Goal: Navigation & Orientation: Find specific page/section

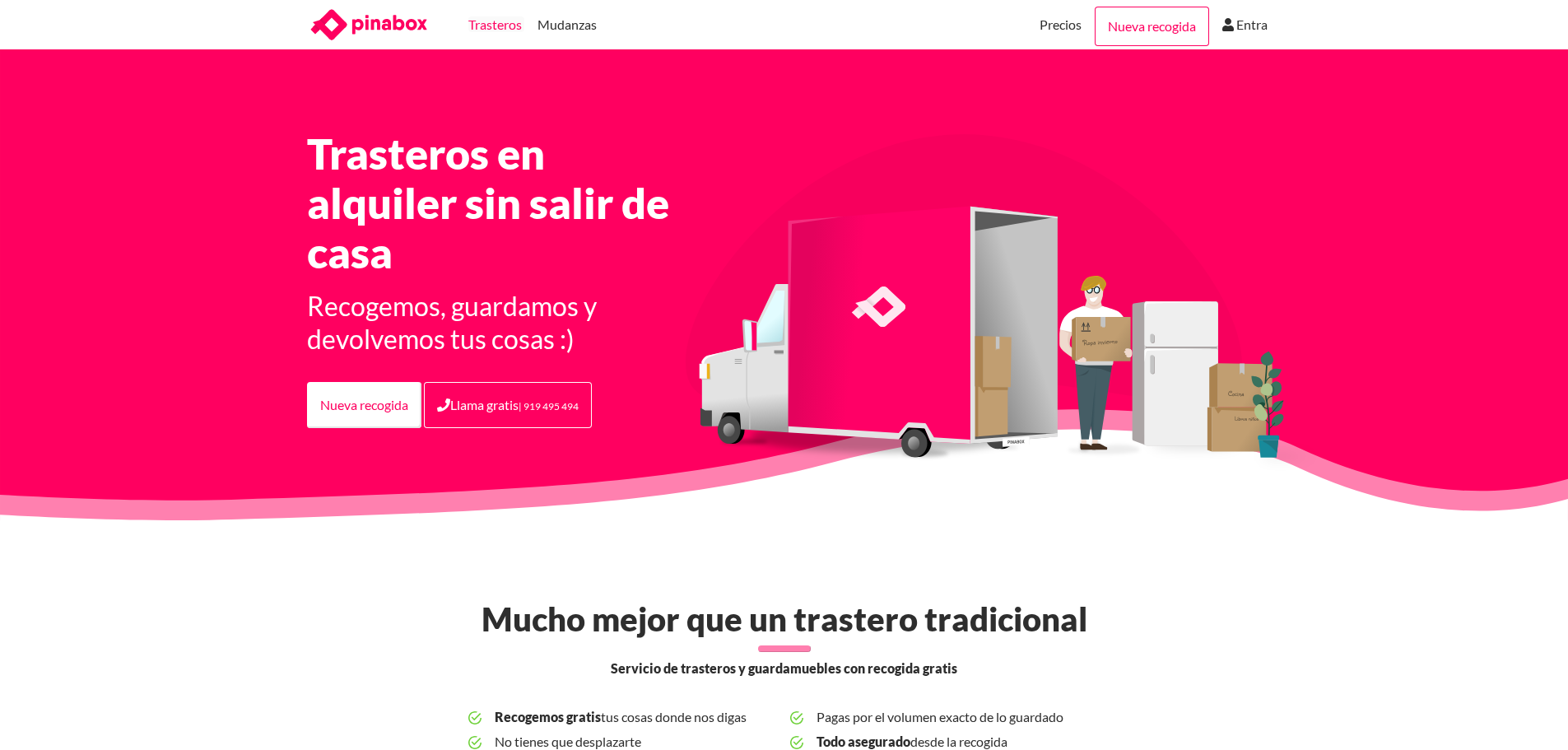
click at [490, 32] on link "Trasteros" at bounding box center [495, 24] width 54 height 49
click at [1043, 29] on link "Precios" at bounding box center [1061, 24] width 42 height 49
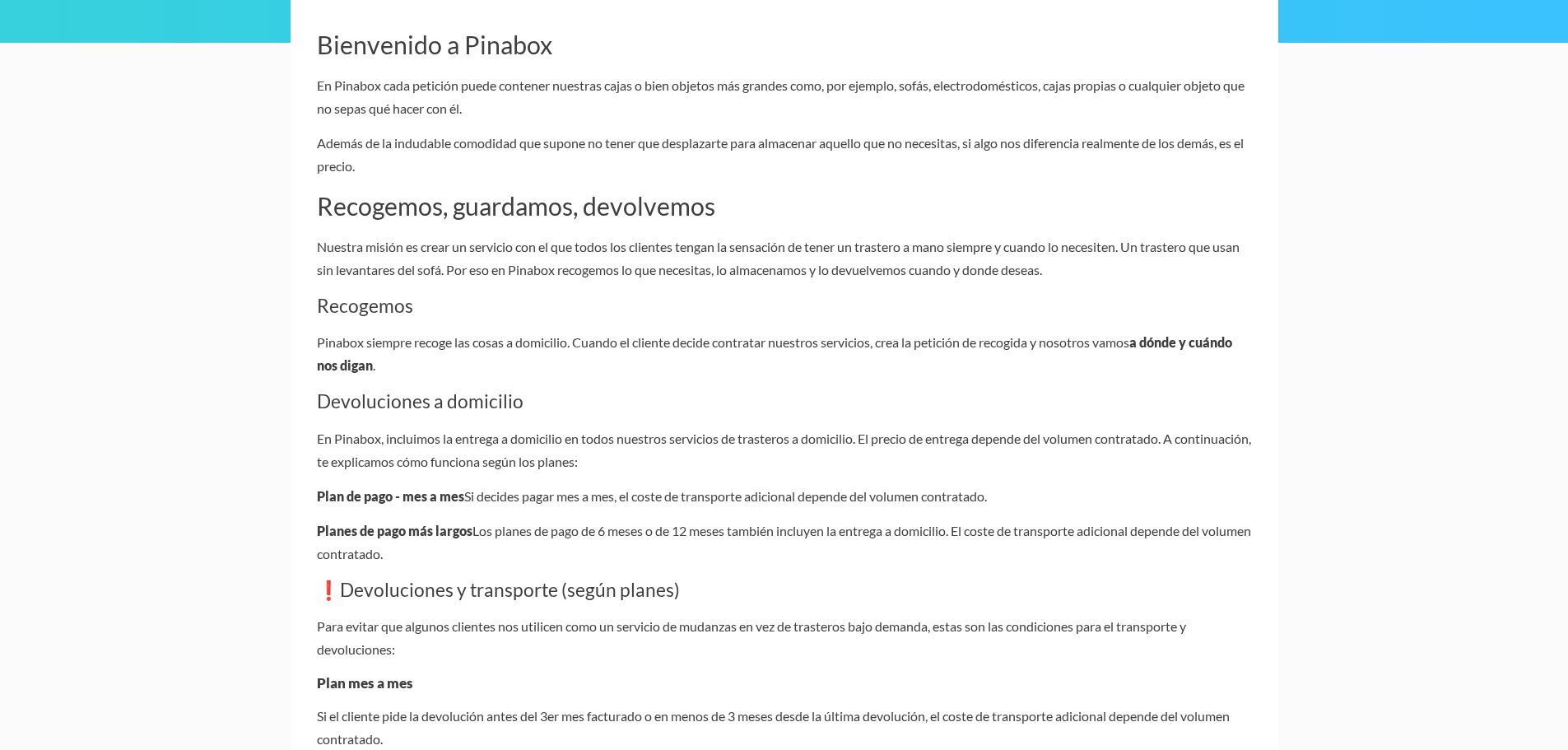
scroll to position [171, 0]
